Goal: Check status: Check status

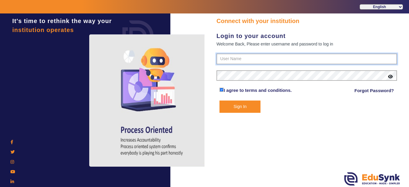
type input "9928895959"
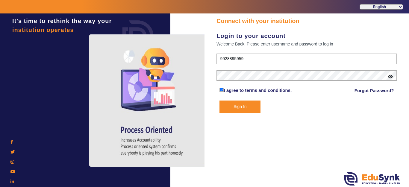
click at [256, 105] on button "Sign In" at bounding box center [240, 107] width 41 height 12
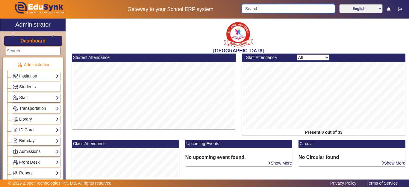
click at [257, 5] on input "Search" at bounding box center [288, 8] width 93 height 9
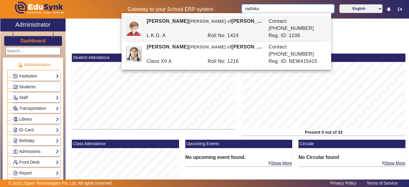
drag, startPoint x: 271, startPoint y: 8, endPoint x: 232, endPoint y: 7, distance: 39.6
click at [232, 7] on div "Gateway to your School ERP system radhika English हिंदी (Hindi) ಕನ್ನಡ (Kannada)…" at bounding box center [204, 9] width 409 height 19
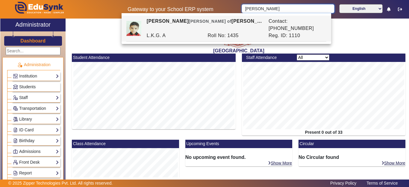
drag, startPoint x: 260, startPoint y: 9, endPoint x: 212, endPoint y: -3, distance: 49.2
click at [212, 0] on html "Gateway to your School ERP system [PERSON_NAME] English हिंदी (Hindi) ಕನ್ನಡ (Ka…" at bounding box center [204, 93] width 409 height 187
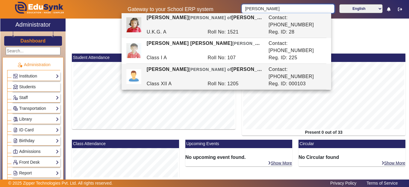
scroll to position [5, 0]
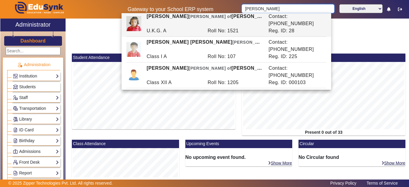
drag, startPoint x: 269, startPoint y: 8, endPoint x: 225, endPoint y: 9, distance: 44.1
click at [225, 9] on div "Gateway to your School ERP system [PERSON_NAME] English हिंदी (Hindi) ಕನ್ನಡ (Ka…" at bounding box center [204, 9] width 409 height 19
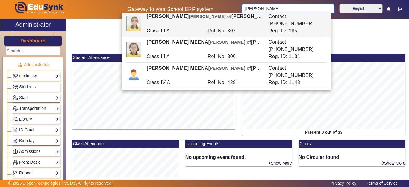
drag, startPoint x: 271, startPoint y: 2, endPoint x: 271, endPoint y: 8, distance: 5.7
click at [271, 5] on div "Gateway to your School ERP system [PERSON_NAME] English हिंदी (Hindi) ಕನ್ನಡ (Ka…" at bounding box center [204, 9] width 409 height 19
drag, startPoint x: 273, startPoint y: 9, endPoint x: 221, endPoint y: 9, distance: 51.8
click at [222, 9] on div "Gateway to your School ERP system [PERSON_NAME] English हिंदी (Hindi) ಕನ್ನಡ (Ka…" at bounding box center [204, 9] width 409 height 19
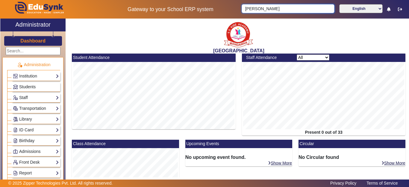
scroll to position [0, 0]
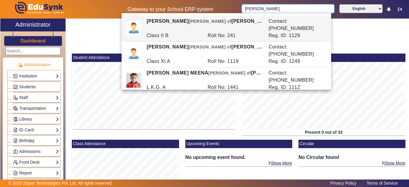
drag, startPoint x: 270, startPoint y: 10, endPoint x: 233, endPoint y: 9, distance: 37.8
click at [233, 9] on div "Gateway to your School ERP system [PERSON_NAME] English हिंदी (Hindi) ಕನ್ನಡ (Ka…" at bounding box center [204, 9] width 409 height 19
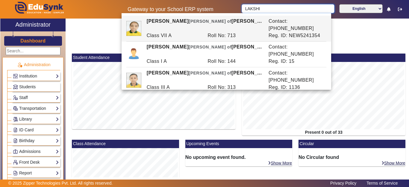
drag, startPoint x: 234, startPoint y: 10, endPoint x: 228, endPoint y: 10, distance: 6.3
click at [228, 10] on div "Gateway to your School ERP system LAKSHI English हिंदी (Hindi) ಕನ್ನಡ (Kannada) …" at bounding box center [204, 9] width 409 height 19
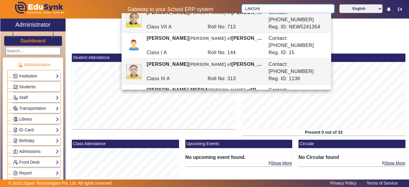
scroll to position [24, 0]
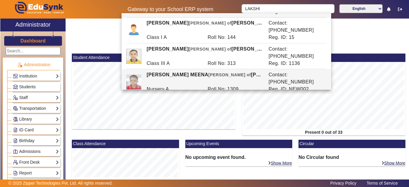
click at [209, 73] on span "[PERSON_NAME] of" at bounding box center [230, 75] width 43 height 5
type input "[PERSON_NAME] MEENA"
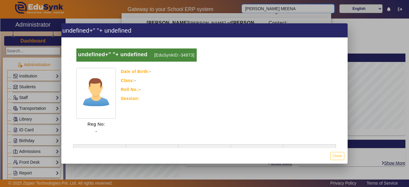
scroll to position [24, 0]
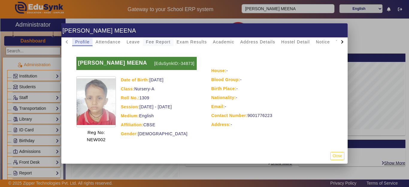
click at [163, 42] on span "Fee Report" at bounding box center [158, 42] width 25 height 4
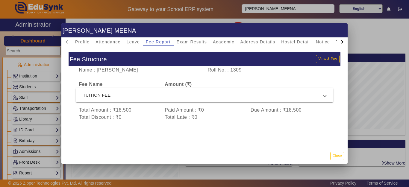
click at [165, 93] on span "TUITION FEE" at bounding box center [203, 95] width 241 height 7
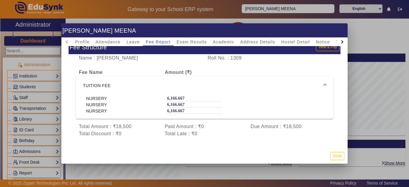
scroll to position [18, 0]
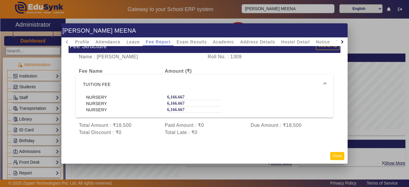
click at [339, 155] on button "Close" at bounding box center [338, 156] width 14 height 8
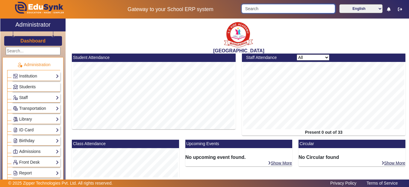
click at [256, 9] on input "Search" at bounding box center [288, 8] width 93 height 9
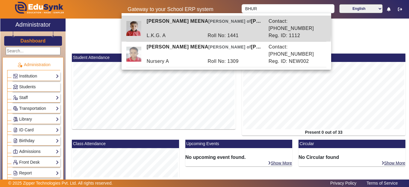
click at [182, 32] on div "L.K.G. A" at bounding box center [174, 35] width 61 height 7
type input "[PERSON_NAME] MEENA"
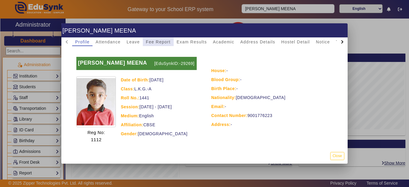
click at [153, 41] on span "Fee Report" at bounding box center [158, 42] width 25 height 4
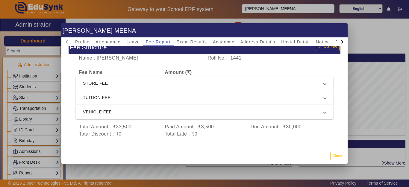
scroll to position [19, 0]
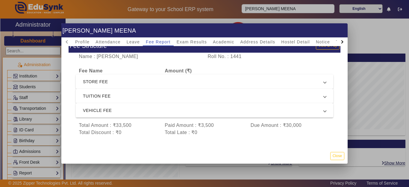
drag, startPoint x: 214, startPoint y: 119, endPoint x: 159, endPoint y: 117, distance: 55.5
click at [159, 117] on div "Name : [PERSON_NAME] Roll No. : 1441 Fee Name Amount (₹) STORE FEE STORE FEE (P…" at bounding box center [205, 97] width 272 height 89
click at [158, 122] on div "Total Amount : ₹33,500" at bounding box center [119, 125] width 86 height 7
drag, startPoint x: 339, startPoint y: 156, endPoint x: 325, endPoint y: 156, distance: 14.4
click at [339, 156] on button "Close" at bounding box center [338, 156] width 14 height 8
